Goal: Task Accomplishment & Management: Complete application form

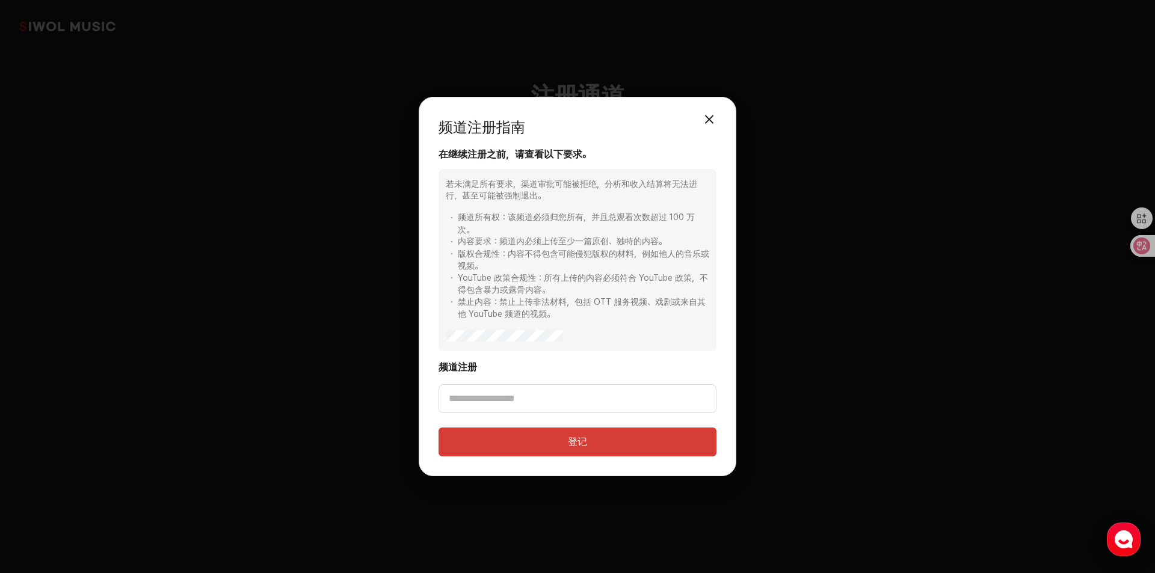
click at [714, 120] on button "关闭模式" at bounding box center [709, 119] width 24 height 24
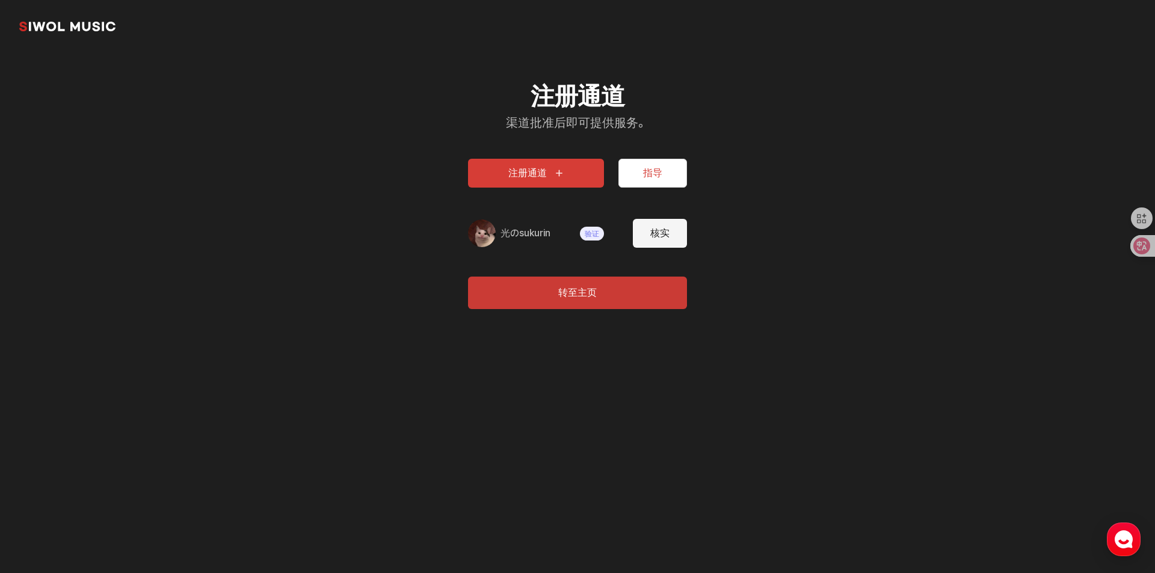
click at [657, 236] on font "核实" at bounding box center [659, 232] width 19 height 11
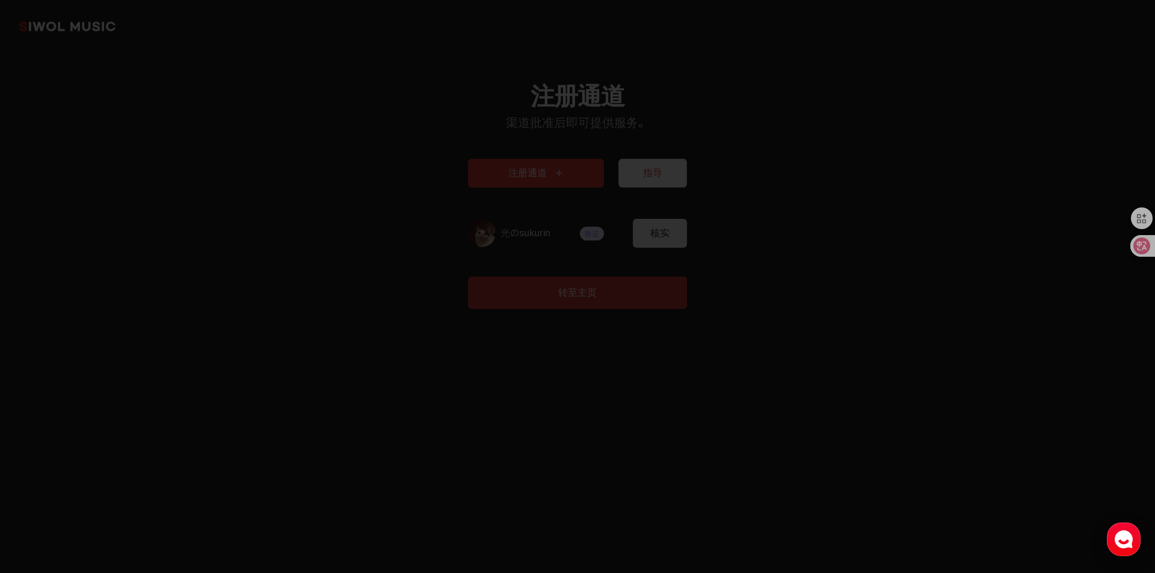
type input "*******"
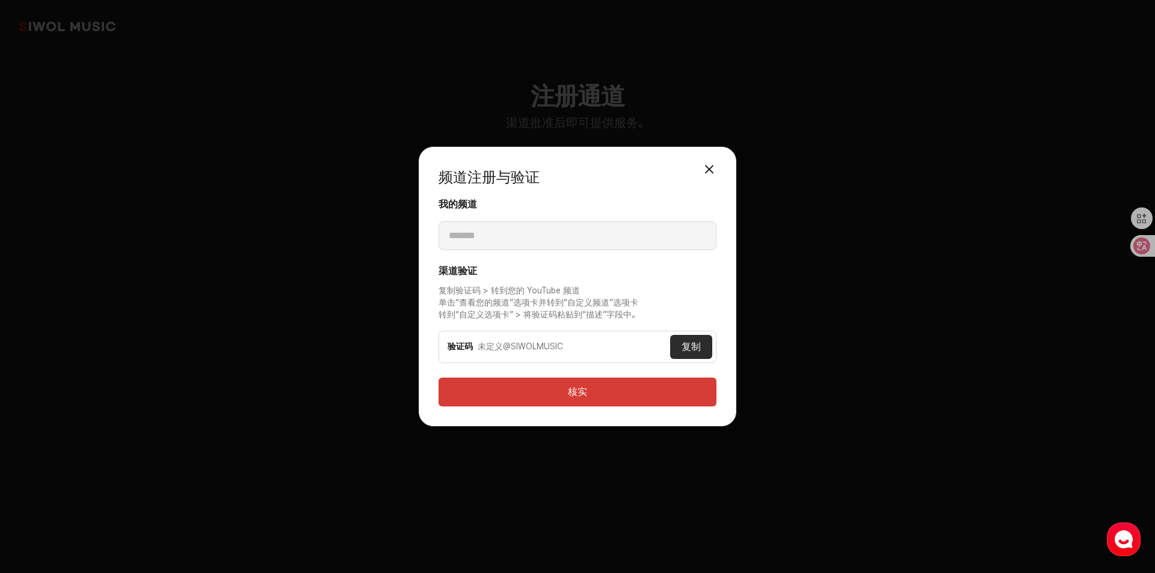
click at [709, 166] on button "关闭模式" at bounding box center [709, 169] width 24 height 24
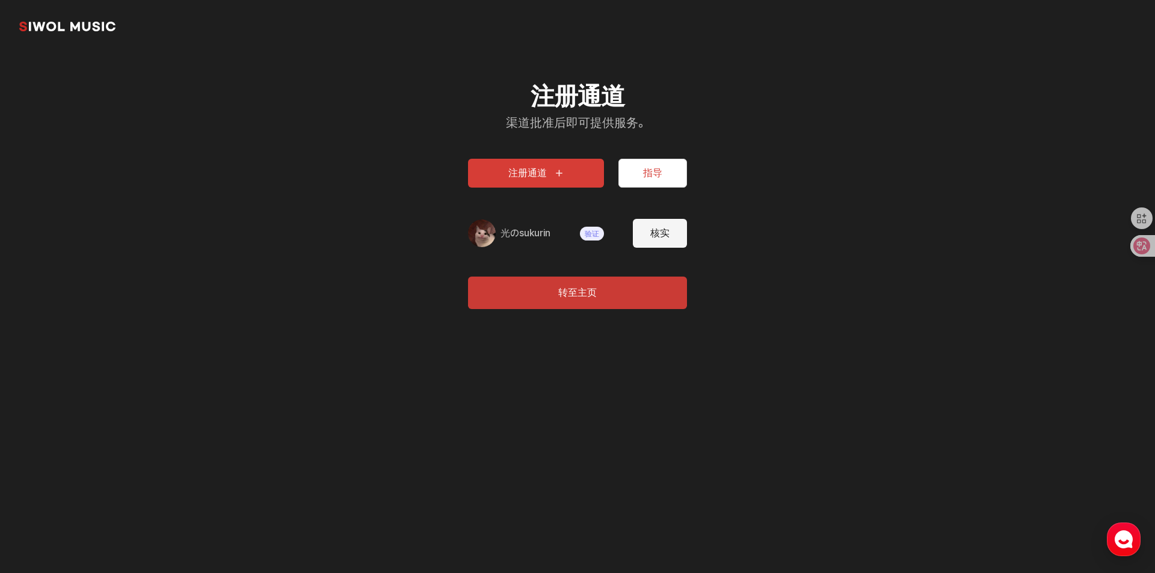
click at [654, 234] on font "核实" at bounding box center [659, 232] width 19 height 11
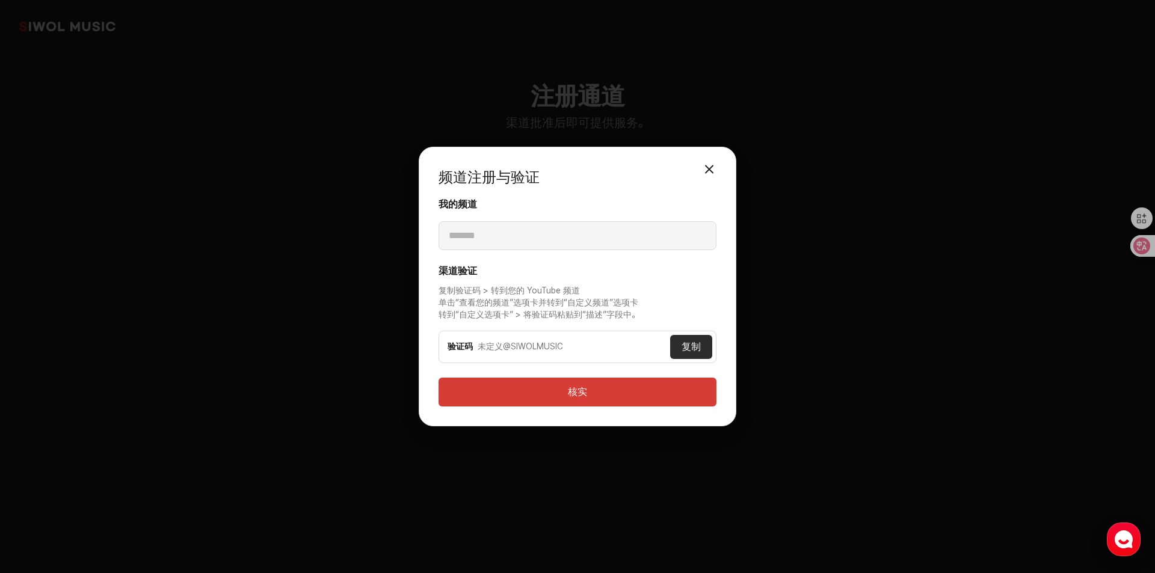
click at [619, 387] on button "核实" at bounding box center [578, 392] width 278 height 29
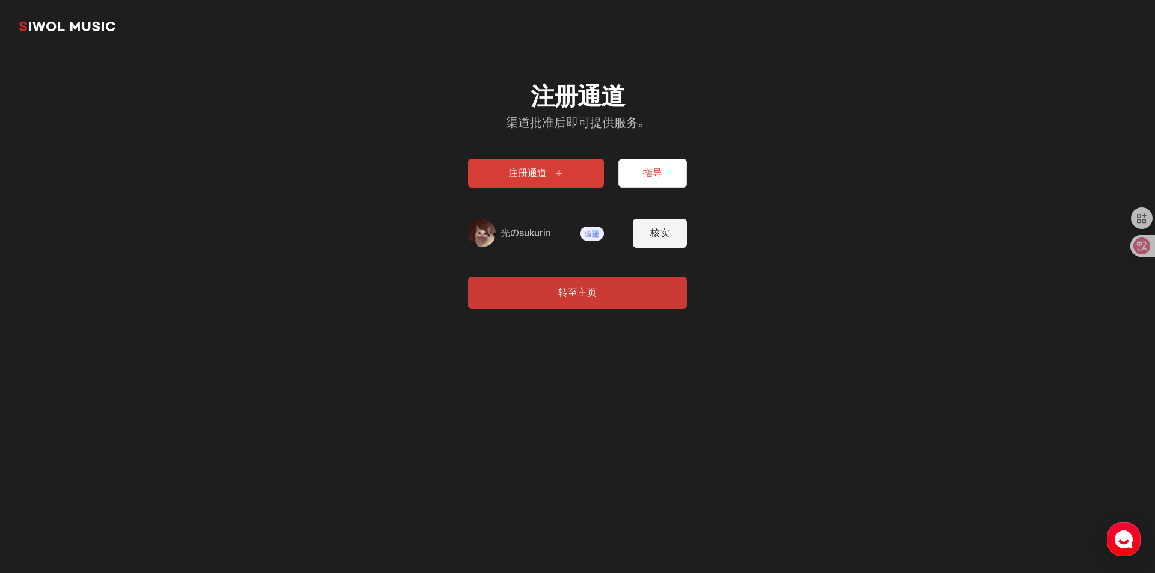
click at [596, 235] on font "验证" at bounding box center [592, 234] width 14 height 8
click at [585, 235] on font "验证" at bounding box center [592, 234] width 14 height 8
drag, startPoint x: 560, startPoint y: 242, endPoint x: 796, endPoint y: 238, distance: 236.5
click at [566, 240] on div "光のsukurin 验证 核实" at bounding box center [577, 233] width 219 height 29
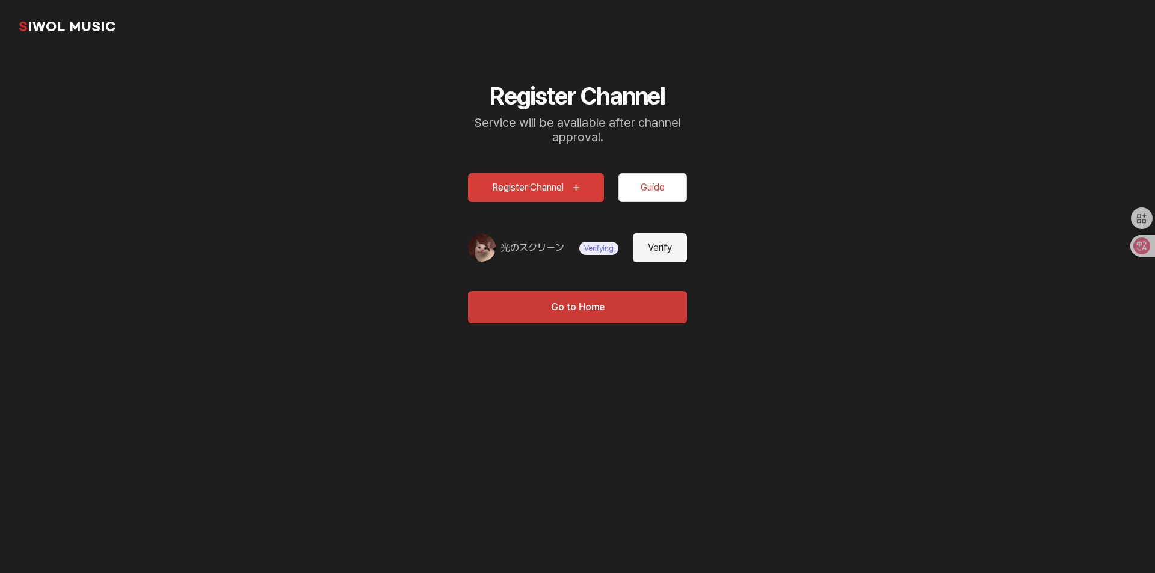
click at [665, 251] on button "Verify" at bounding box center [660, 247] width 54 height 29
type input "*******"
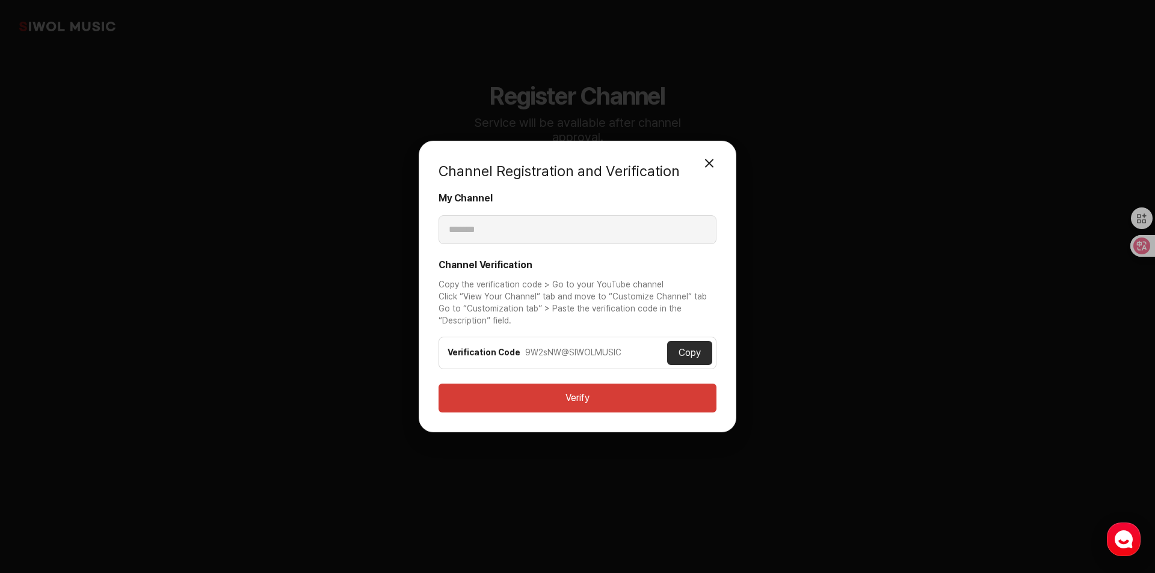
drag, startPoint x: 1002, startPoint y: 69, endPoint x: 1014, endPoint y: 14, distance: 56.1
click at [1004, 67] on div "Channel Registration and Verification Close Modal My Channel ******* Channel Ve…" at bounding box center [577, 286] width 1155 height 573
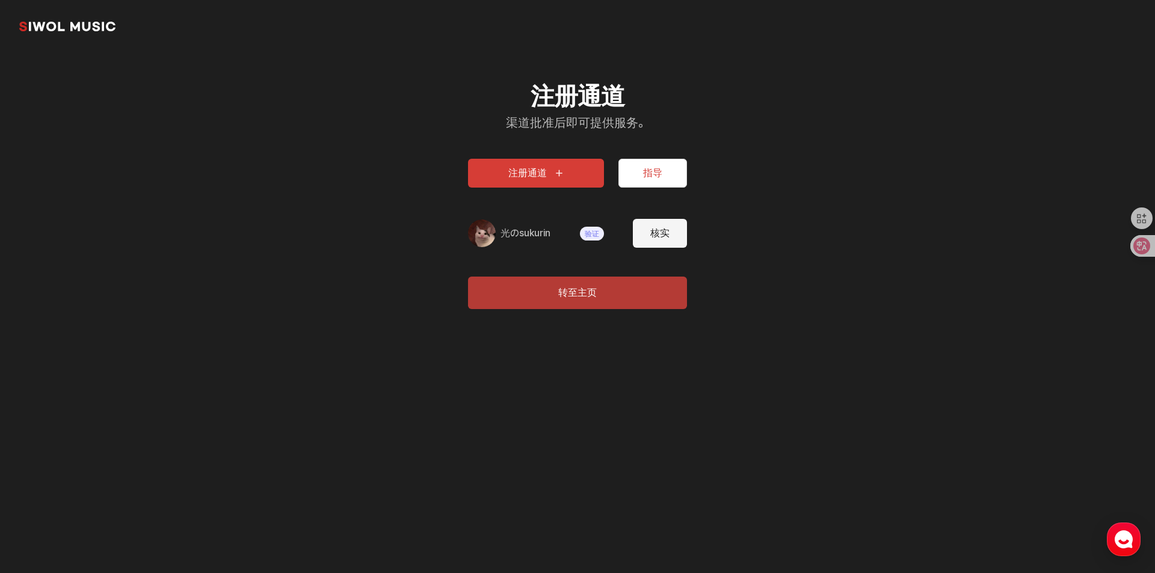
click at [613, 289] on button "转至主页" at bounding box center [577, 293] width 219 height 32
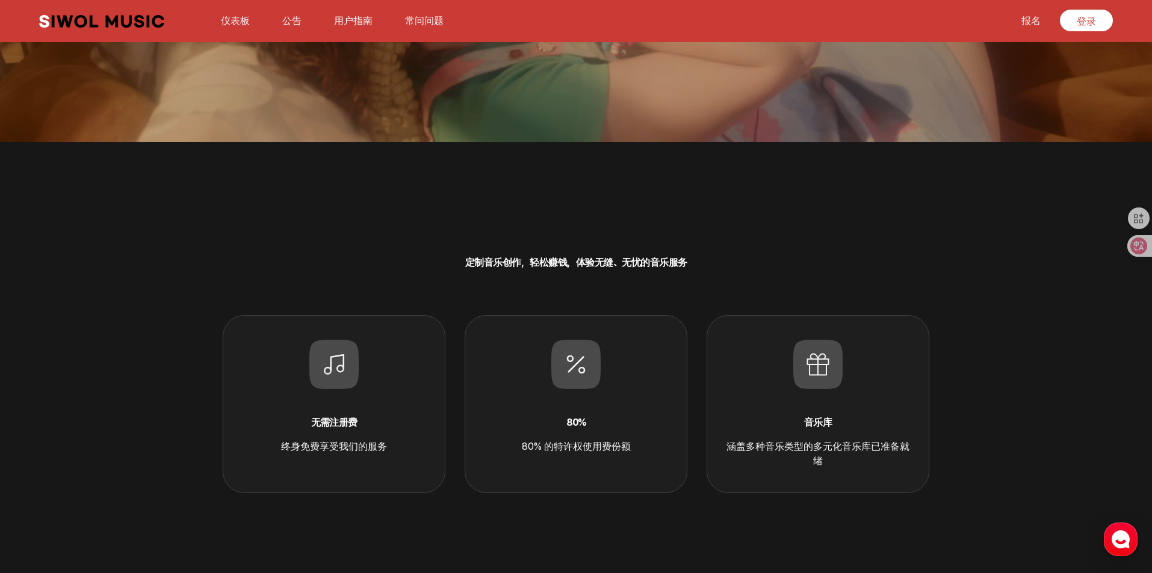
scroll to position [241, 0]
